Goal: Download file/media

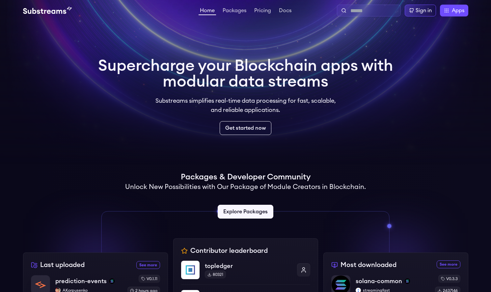
click at [360, 14] on input "text" at bounding box center [373, 11] width 47 height 8
type input "****"
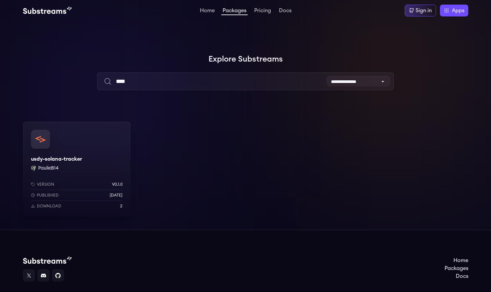
click at [63, 174] on div "Version v0.1.0 Published 2 months ago Download 2" at bounding box center [76, 193] width 107 height 45
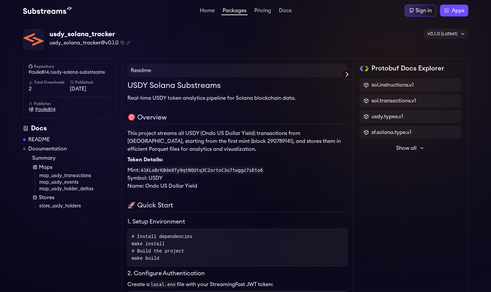
click at [47, 111] on span "PaulieB14" at bounding box center [45, 109] width 20 height 7
